Goal: Information Seeking & Learning: Understand process/instructions

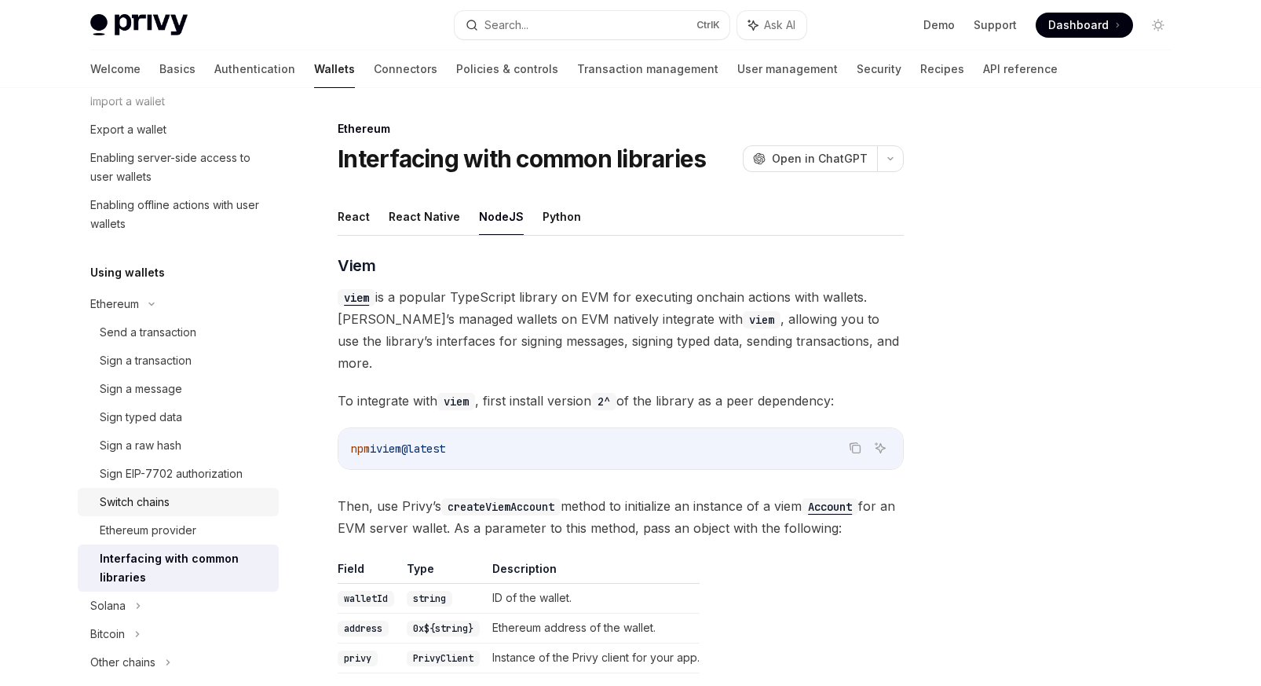
scroll to position [225, 0]
click at [188, 335] on div "Send a transaction" at bounding box center [148, 334] width 97 height 19
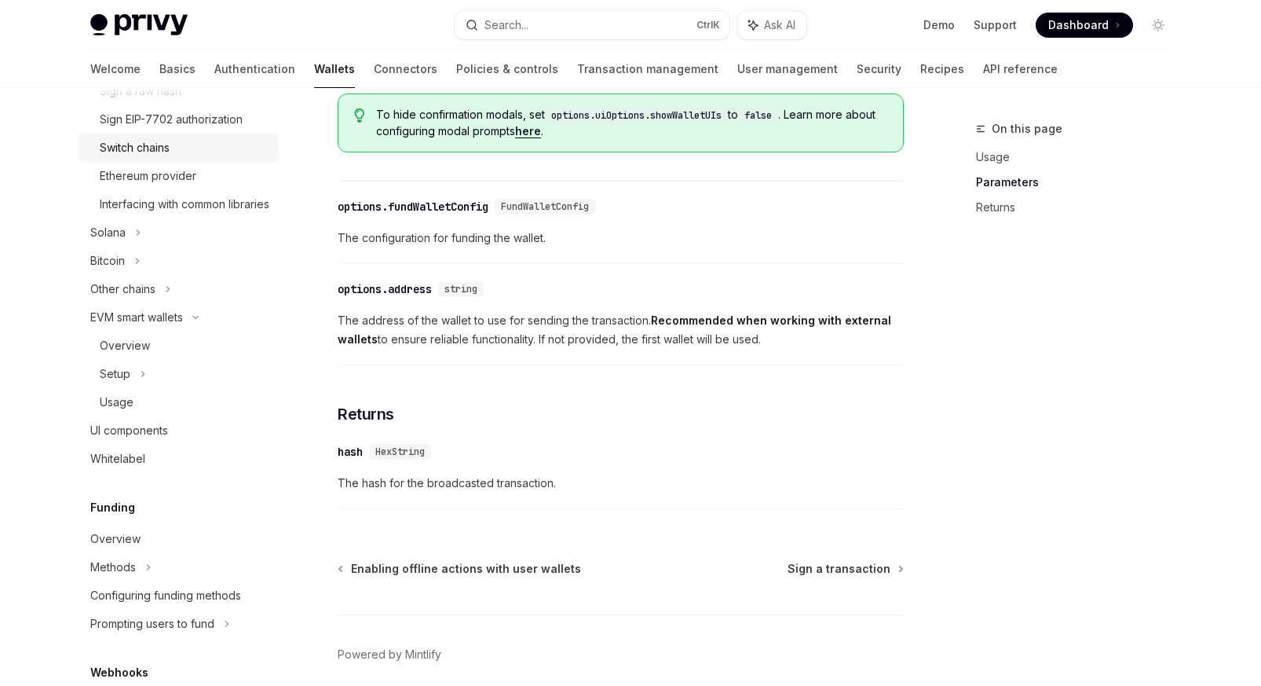
scroll to position [592, 0]
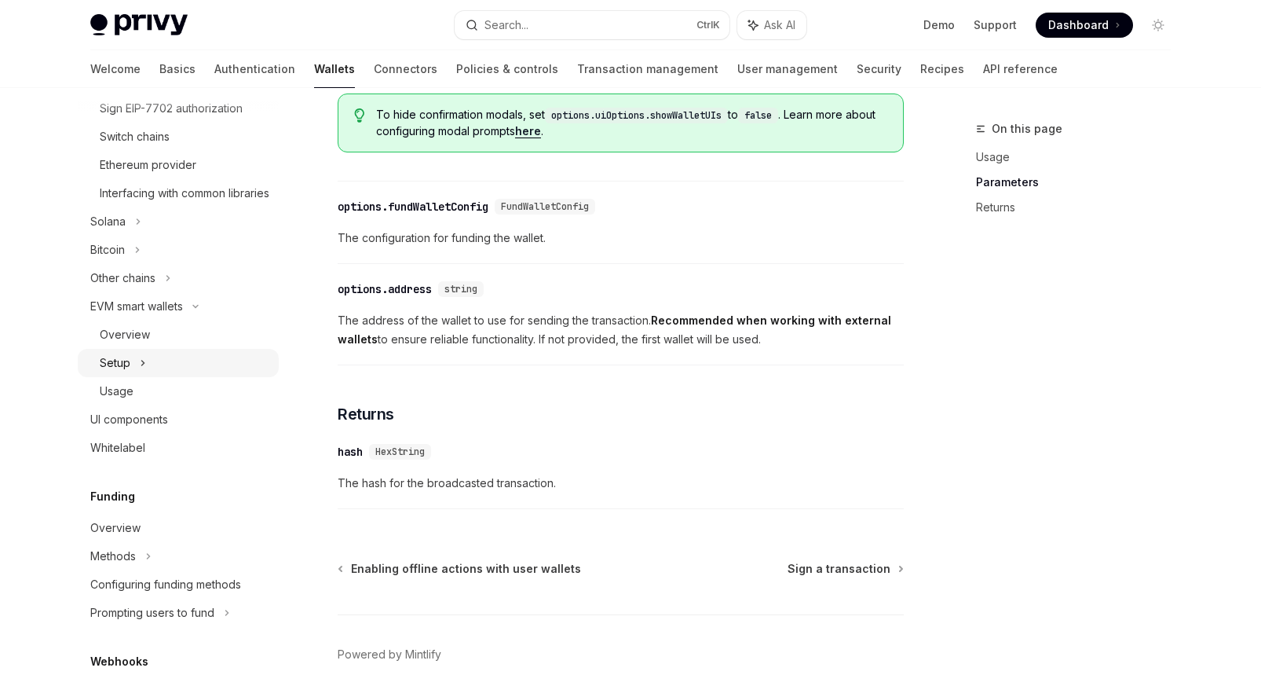
click at [149, 377] on div "Setup" at bounding box center [178, 363] width 201 height 28
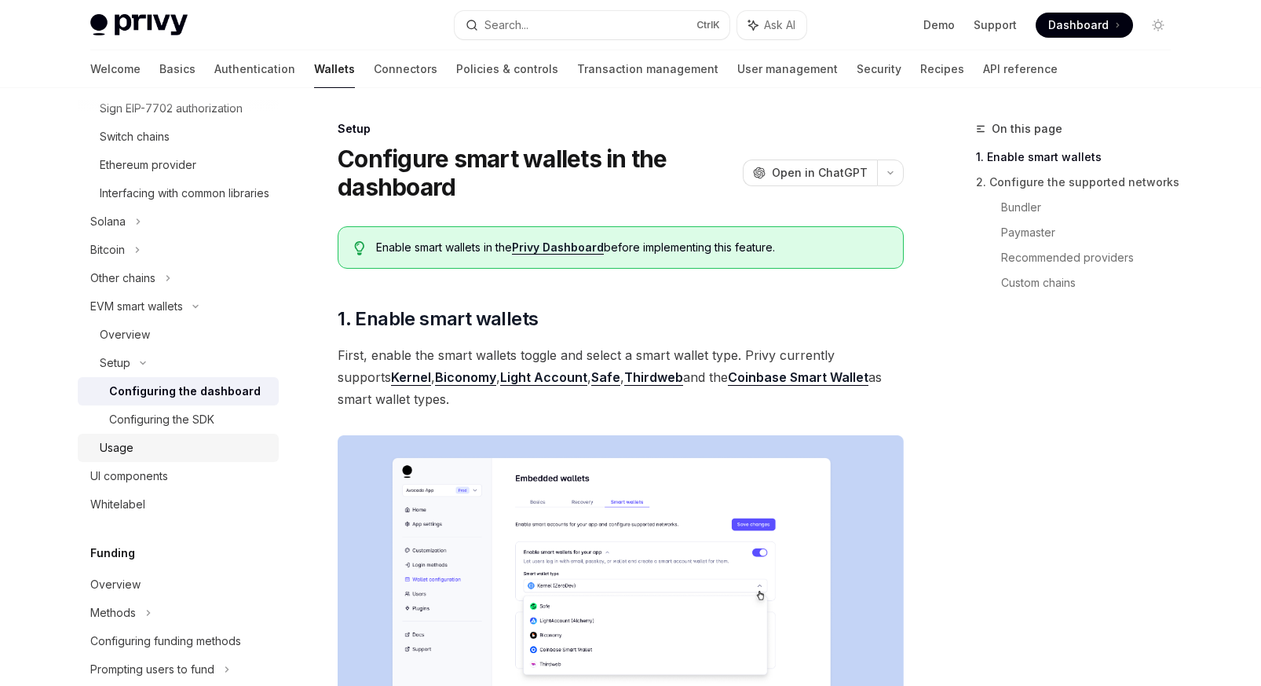
click at [152, 457] on div "Usage" at bounding box center [185, 447] width 170 height 19
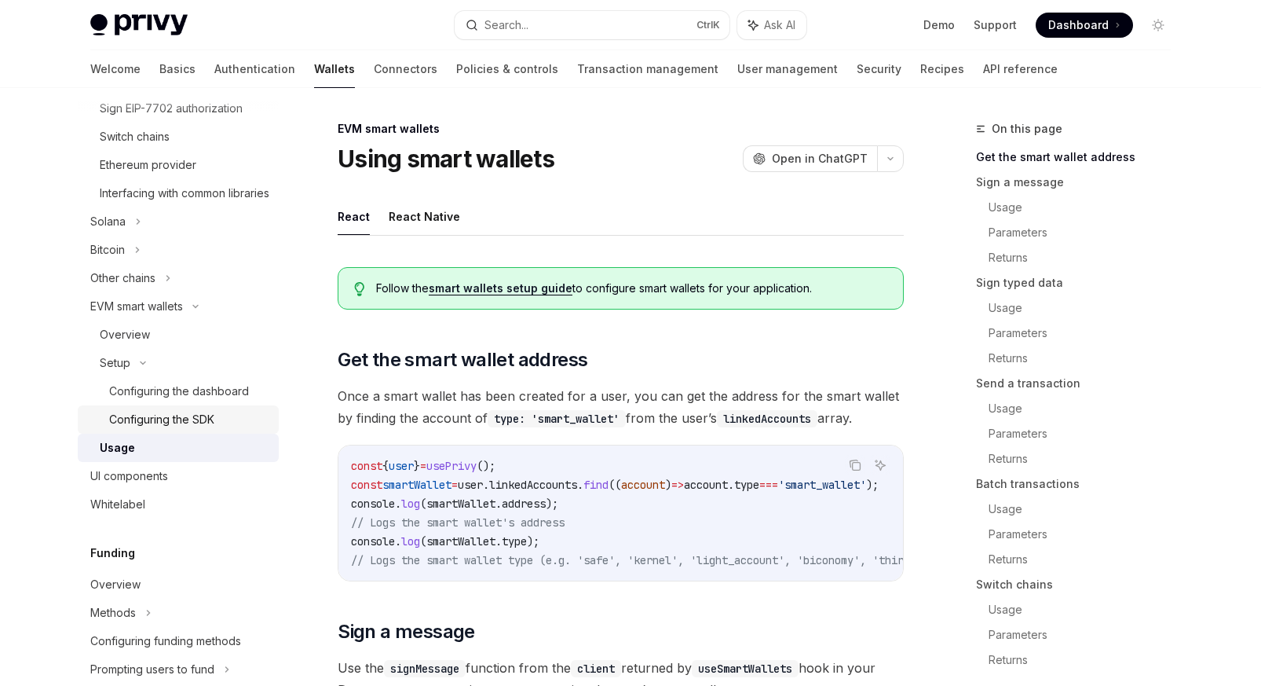
click at [165, 429] on div "Configuring the SDK" at bounding box center [161, 419] width 105 height 19
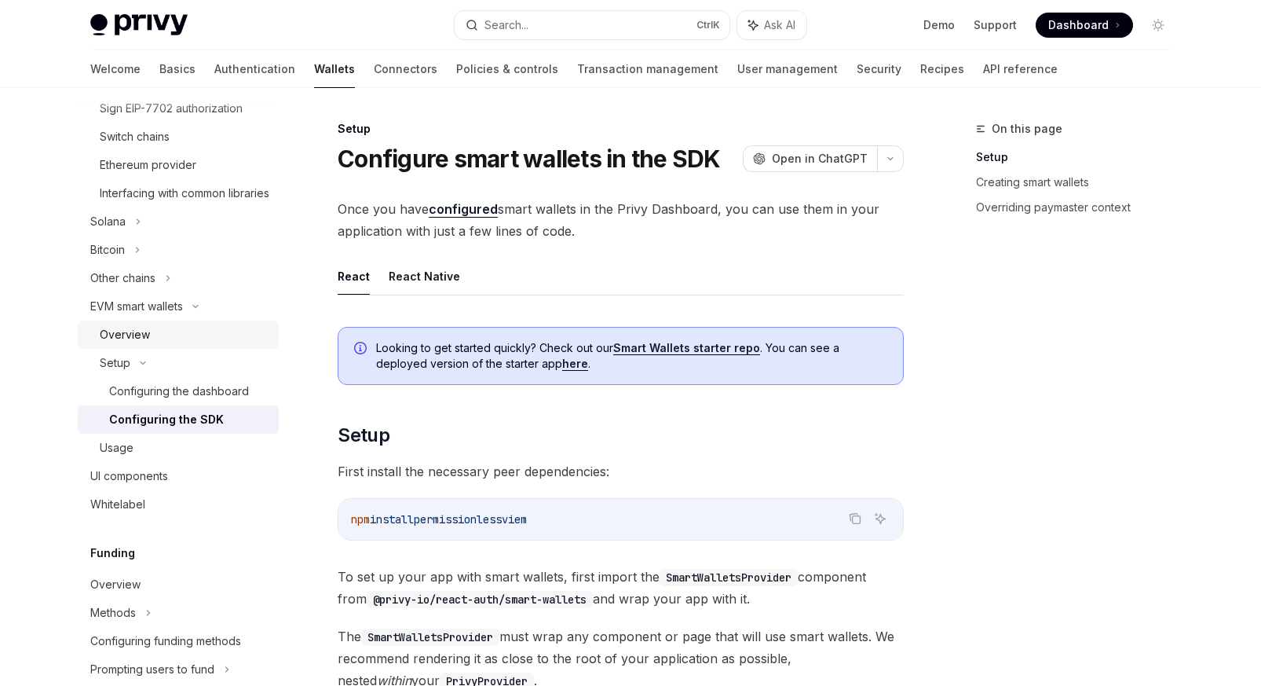
click at [170, 344] on div "Overview" at bounding box center [185, 334] width 170 height 19
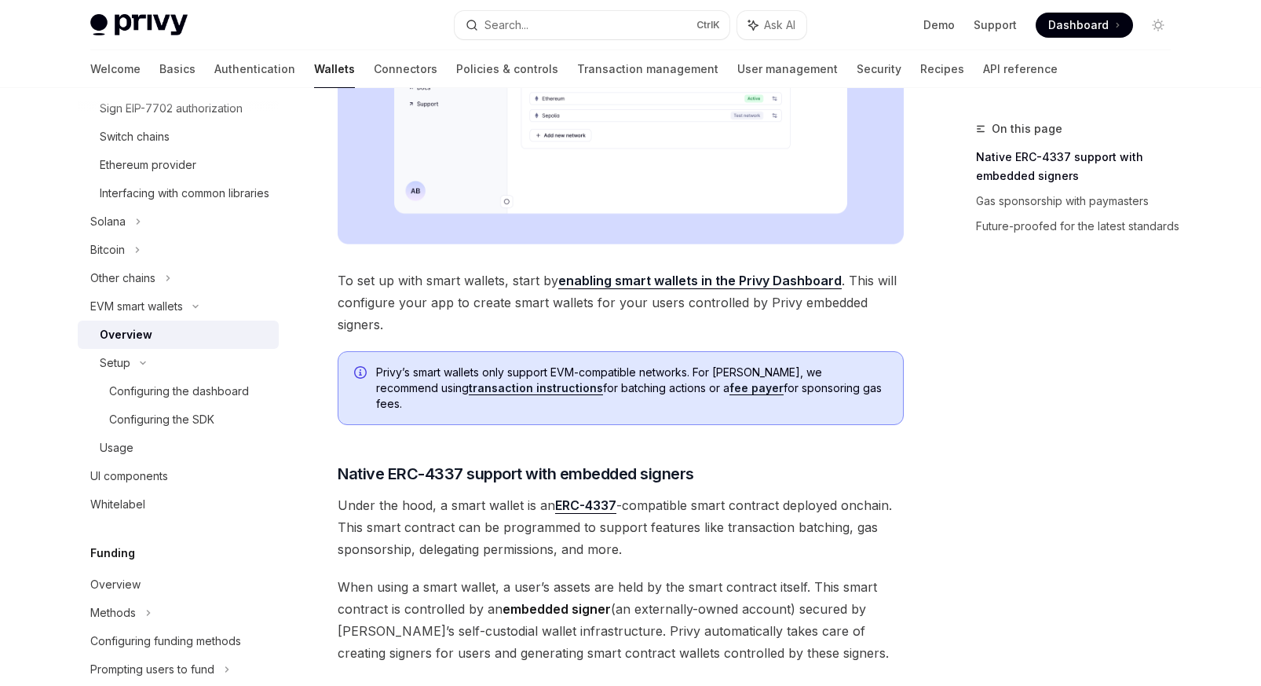
scroll to position [470, 0]
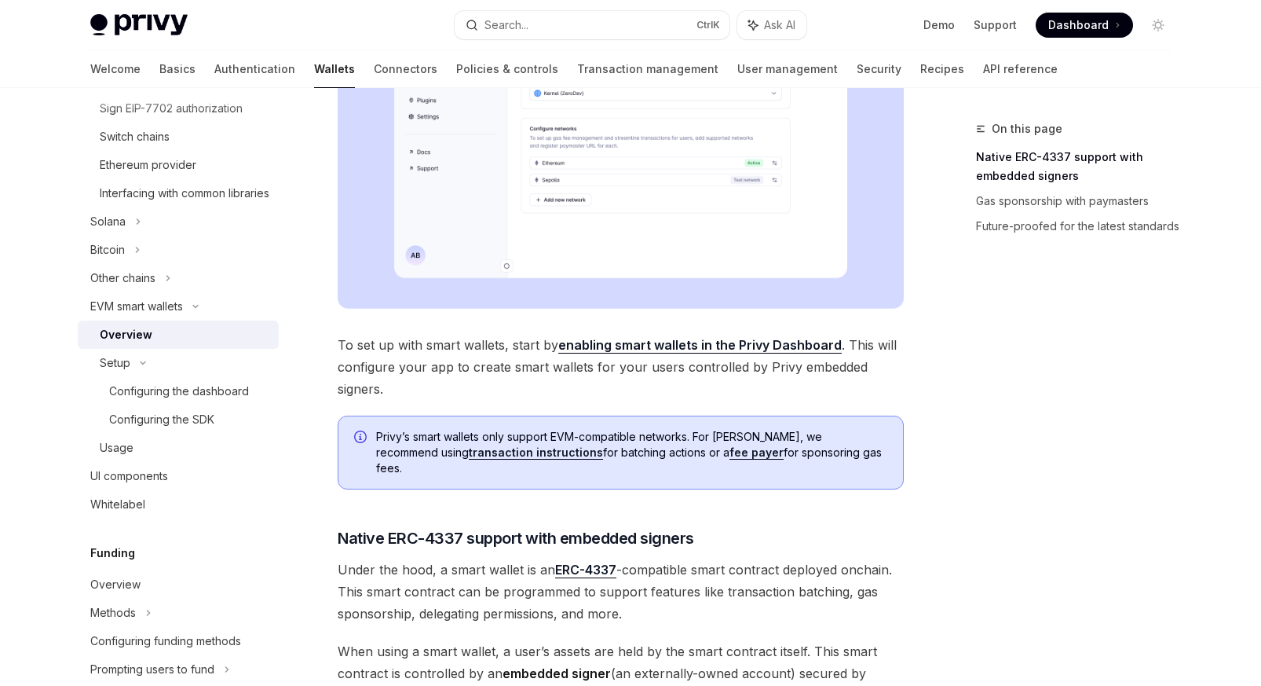
click at [335, 447] on div "EVM smart wallets Smart wallets OpenAI Open in ChatGPT OpenAI Open in ChatGPT P…" at bounding box center [473, 540] width 867 height 1781
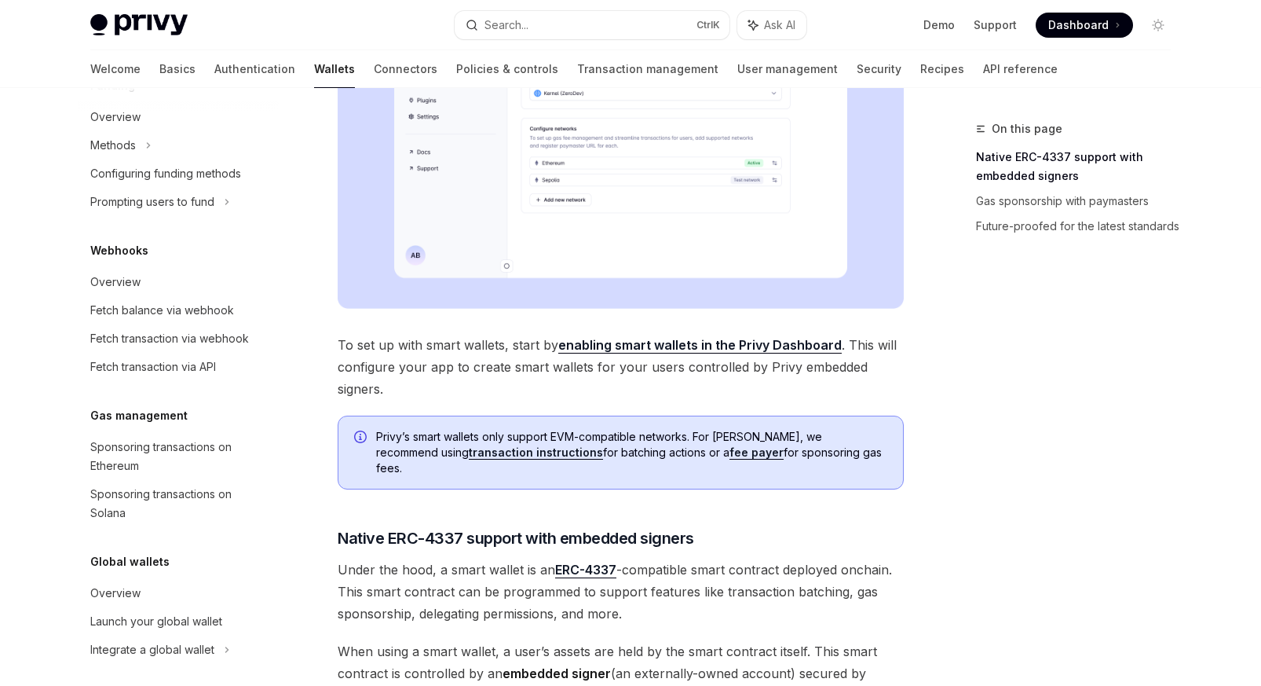
scroll to position [1088, 0]
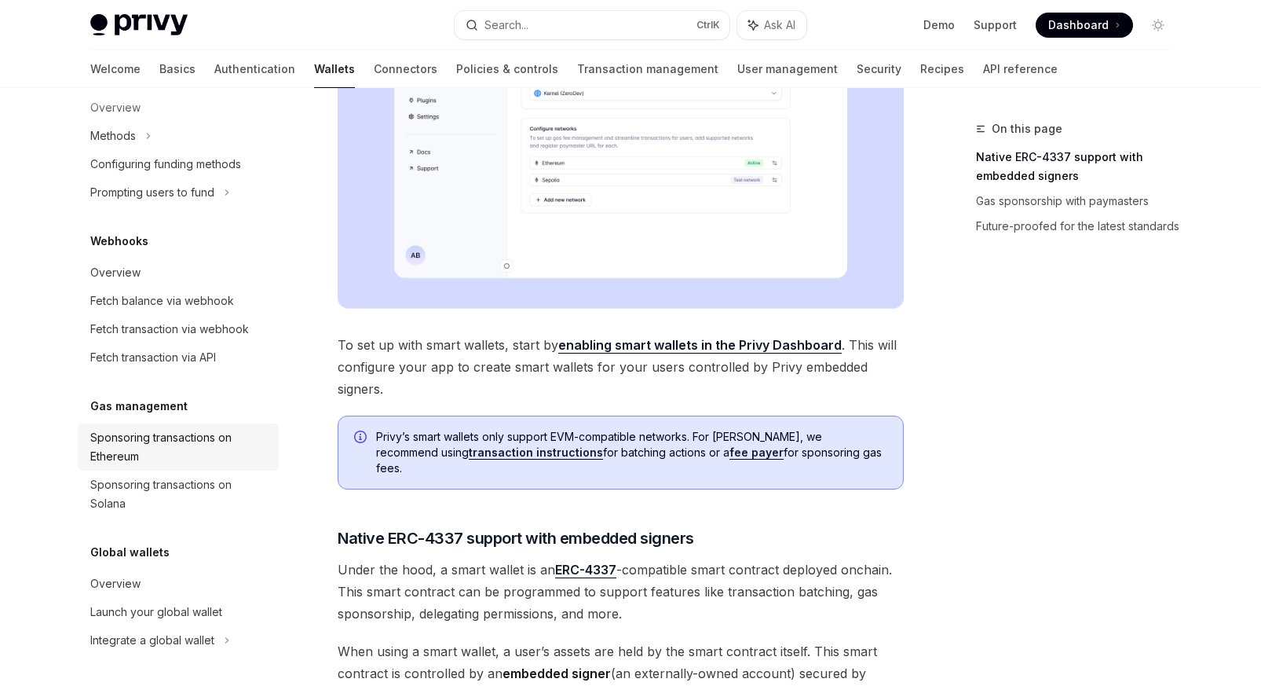
click at [176, 448] on div "Sponsoring transactions on Ethereum" at bounding box center [179, 447] width 179 height 38
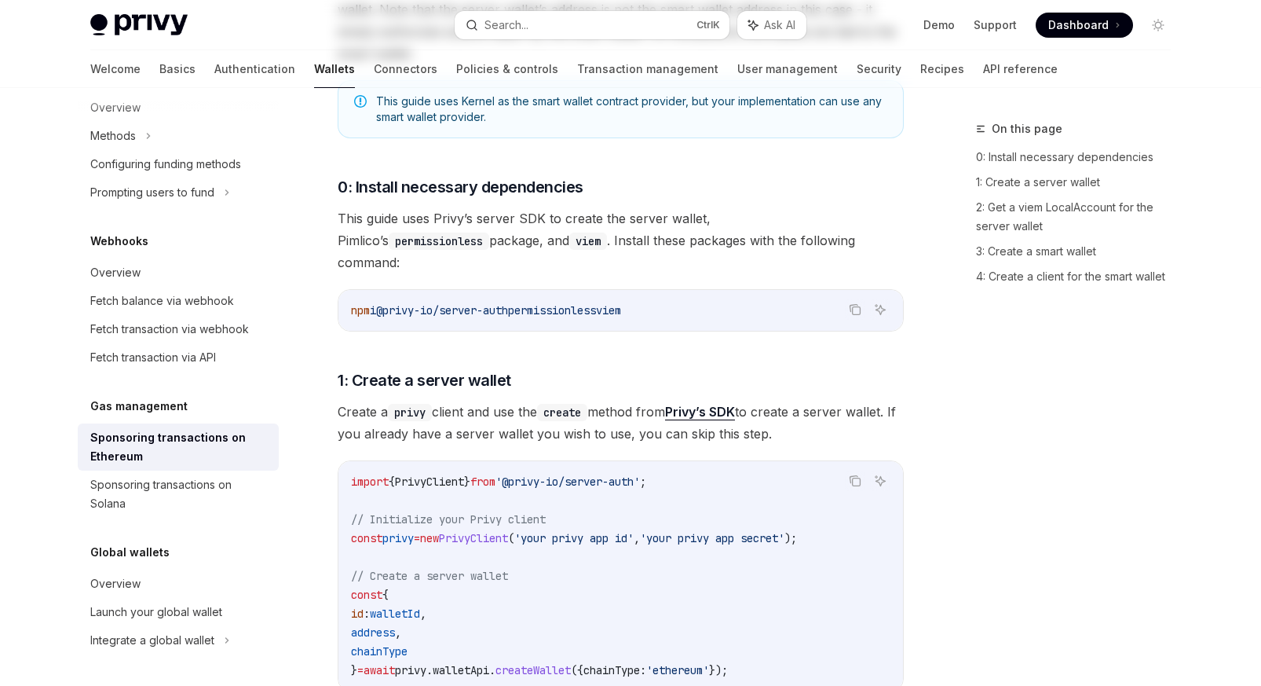
type textarea "*"
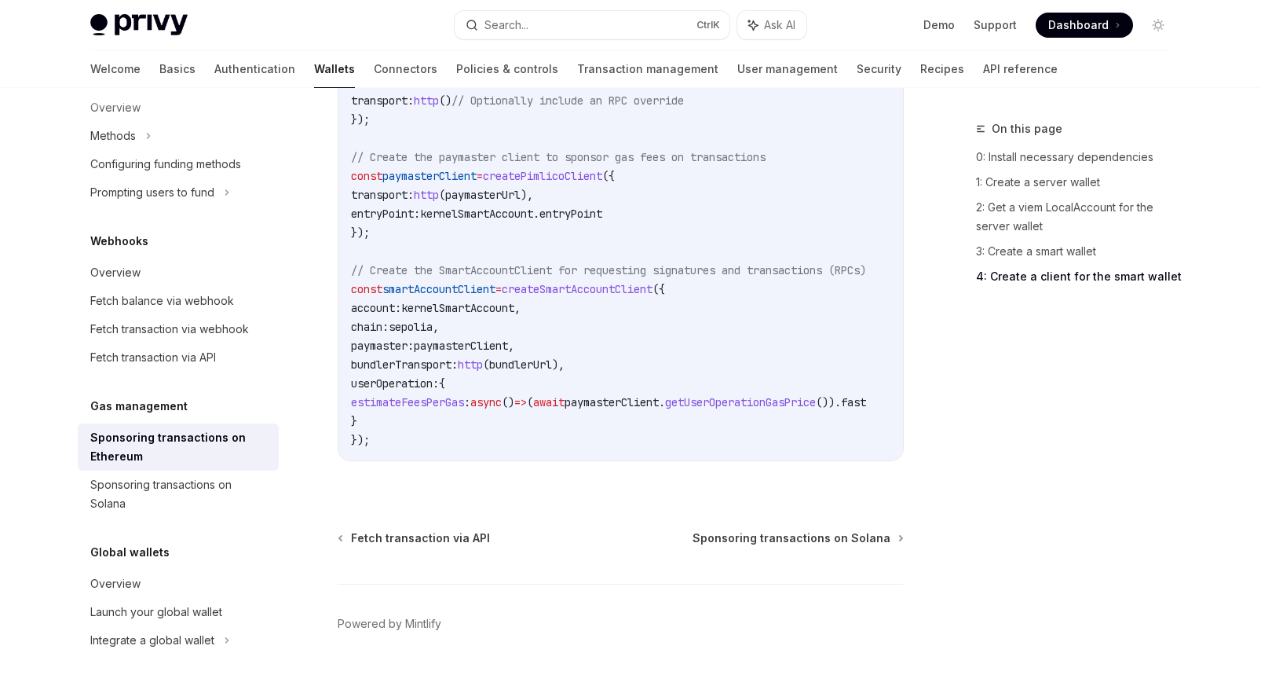
scroll to position [2055, 0]
